Goal: Task Accomplishment & Management: Complete application form

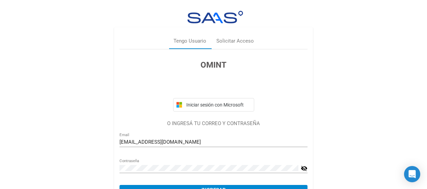
scroll to position [37, 0]
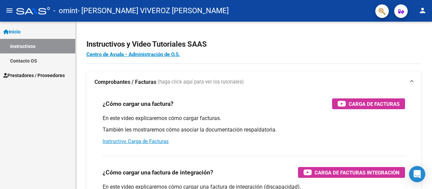
click at [51, 74] on span "Prestadores / Proveedores" at bounding box center [33, 75] width 61 height 7
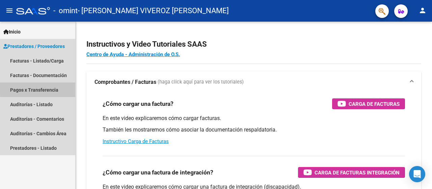
click at [50, 88] on link "Pagos x Transferencia" at bounding box center [37, 89] width 75 height 15
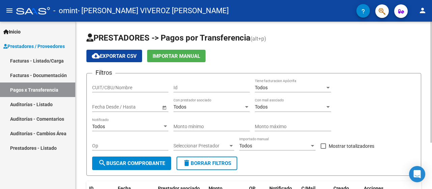
drag, startPoint x: 426, startPoint y: 44, endPoint x: 431, endPoint y: 43, distance: 4.4
click at [427, 43] on div "PRESTADORES -> Pagos por Transferencia (alt+p) cloud_download Exportar CSV Impo…" at bounding box center [255, 138] width 358 height 232
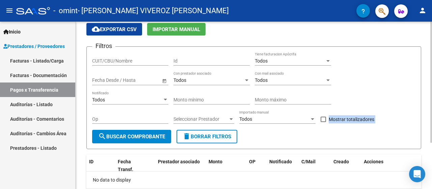
scroll to position [64, 0]
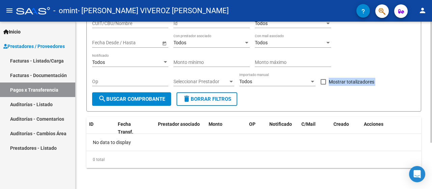
click at [427, 117] on div "PRESTADORES -> Pagos por Transferencia (alt+p) cloud_download Exportar CSV Impo…" at bounding box center [255, 73] width 358 height 232
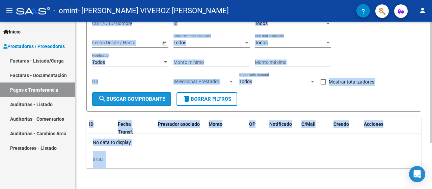
click at [160, 96] on span "search Buscar Comprobante" at bounding box center [131, 99] width 67 height 6
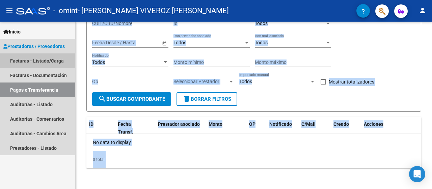
click at [57, 63] on link "Facturas - Listado/Carga" at bounding box center [37, 60] width 75 height 15
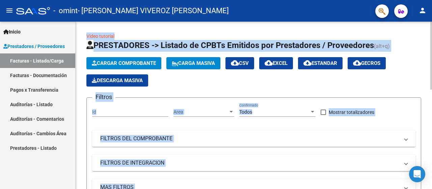
click at [191, 93] on app-list-header "PRESTADORES -> Listado de CPBTs Emitidos por Prestadores / Proveedores (alt+q) …" at bounding box center [253, 131] width 335 height 182
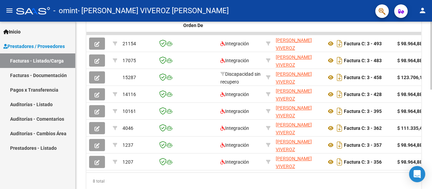
scroll to position [218, 0]
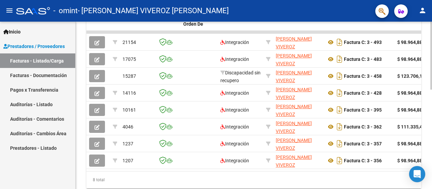
click at [424, 164] on div "Video tutorial PRESTADORES -> Listado de CPBTs Emitidos por Prestadores / Prove…" at bounding box center [255, 7] width 358 height 406
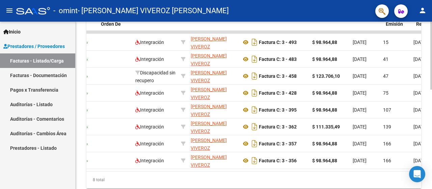
scroll to position [0, 0]
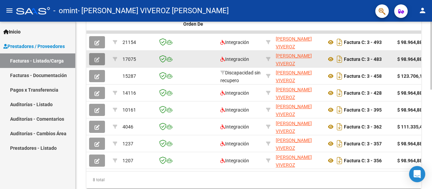
click at [97, 58] on icon "button" at bounding box center [96, 59] width 5 height 5
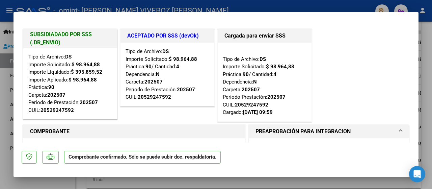
click at [311, 73] on div "SUBSIDIADADO POR SSS (.DR_ENVIO) Tipo de Archivo: DS Importe Solicitado: $ 98.9…" at bounding box center [216, 74] width 389 height 95
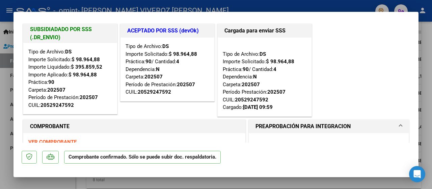
click at [0, 161] on div at bounding box center [216, 94] width 432 height 189
type input "$ 0,00"
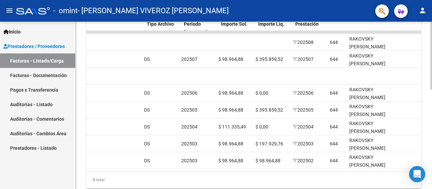
scroll to position [0, 670]
